Goal: Task Accomplishment & Management: Complete application form

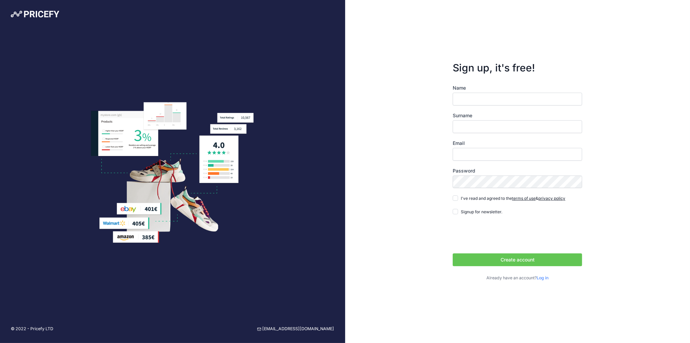
click at [483, 101] on input "Name" at bounding box center [517, 99] width 129 height 13
type input "[PERSON_NAME]"
type input "GRIBI"
click at [474, 155] on input "Email" at bounding box center [517, 154] width 129 height 13
type input "[EMAIL_ADDRESS][DOMAIN_NAME]"
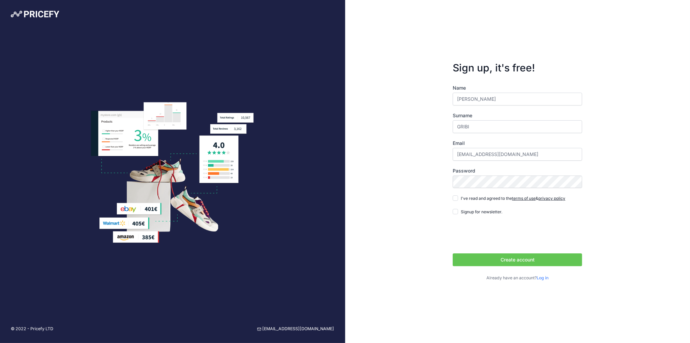
click at [465, 200] on span "I've read and agreed to the terms of use & privacy policy" at bounding box center [513, 198] width 105 height 5
click at [458, 200] on input "I've read and agreed to the terms of use & privacy policy" at bounding box center [455, 198] width 5 height 5
checkbox input "true"
click at [505, 260] on button "Create account" at bounding box center [517, 260] width 129 height 13
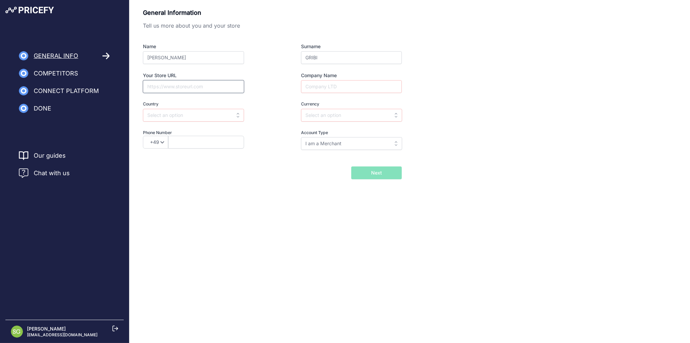
click at [193, 91] on input "Your Store URL" at bounding box center [193, 86] width 101 height 13
type input "https://veloriawell.com"
click at [192, 111] on input "text" at bounding box center [193, 115] width 101 height 13
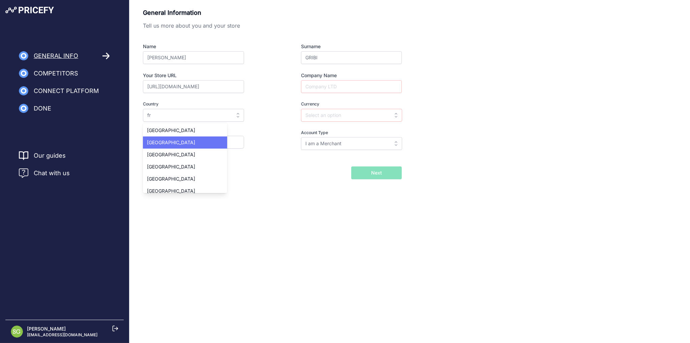
click at [162, 141] on span "France" at bounding box center [171, 143] width 48 height 6
type input "France"
type input "EUR"
select select "33"
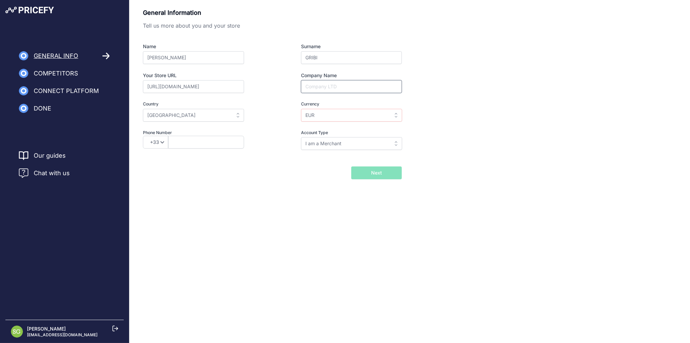
click at [333, 83] on input "Company Name" at bounding box center [351, 86] width 101 height 13
click at [286, 81] on div "Company Name" at bounding box center [338, 82] width 125 height 21
click at [325, 89] on input "Company Name" at bounding box center [351, 86] width 101 height 13
click at [193, 140] on input "text" at bounding box center [206, 142] width 76 height 13
click at [336, 85] on input "Company Name" at bounding box center [351, 86] width 101 height 13
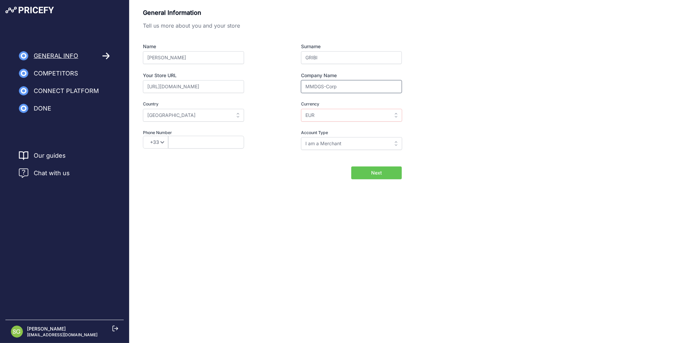
type input "MMDGS-Corp"
click at [373, 171] on span "Next" at bounding box center [376, 173] width 11 height 7
type input "611593028"
click at [382, 175] on button "Next" at bounding box center [376, 173] width 51 height 13
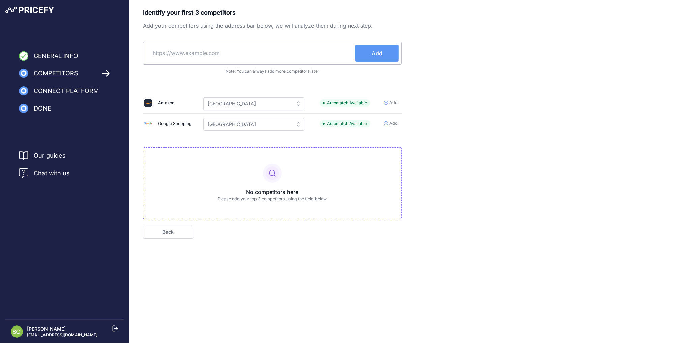
click at [246, 57] on input "text" at bounding box center [250, 53] width 209 height 16
click at [393, 99] on td "Add" at bounding box center [390, 103] width 23 height 21
click at [388, 102] on span "Add" at bounding box center [391, 103] width 14 height 6
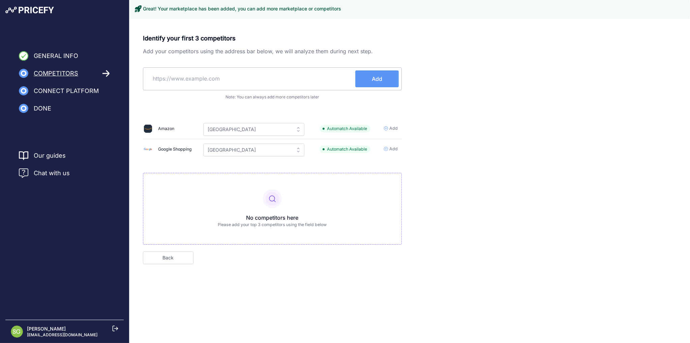
click at [389, 147] on div "Identify your first 3 competitors Add your competitors using the address bar be…" at bounding box center [272, 139] width 259 height 211
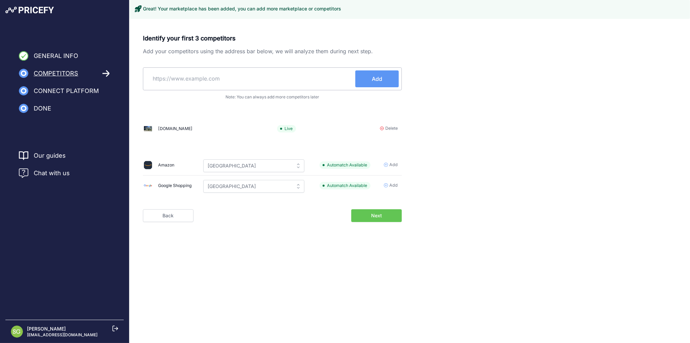
click at [389, 186] on span "Add" at bounding box center [391, 185] width 14 height 6
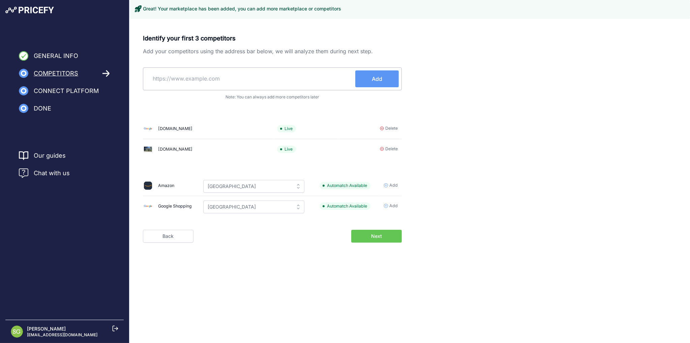
click at [377, 233] on span "Next" at bounding box center [376, 236] width 11 height 7
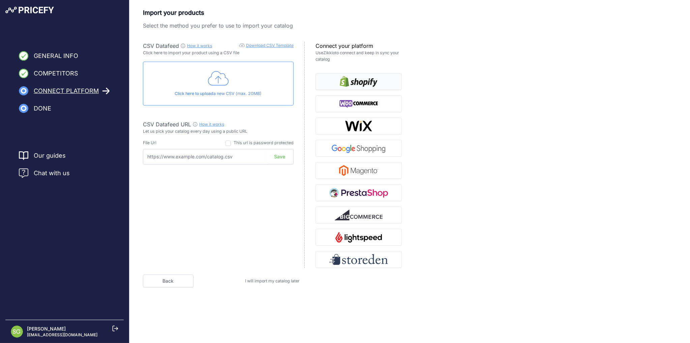
click at [352, 83] on img "button" at bounding box center [359, 81] width 38 height 11
